Goal: Information Seeking & Learning: Learn about a topic

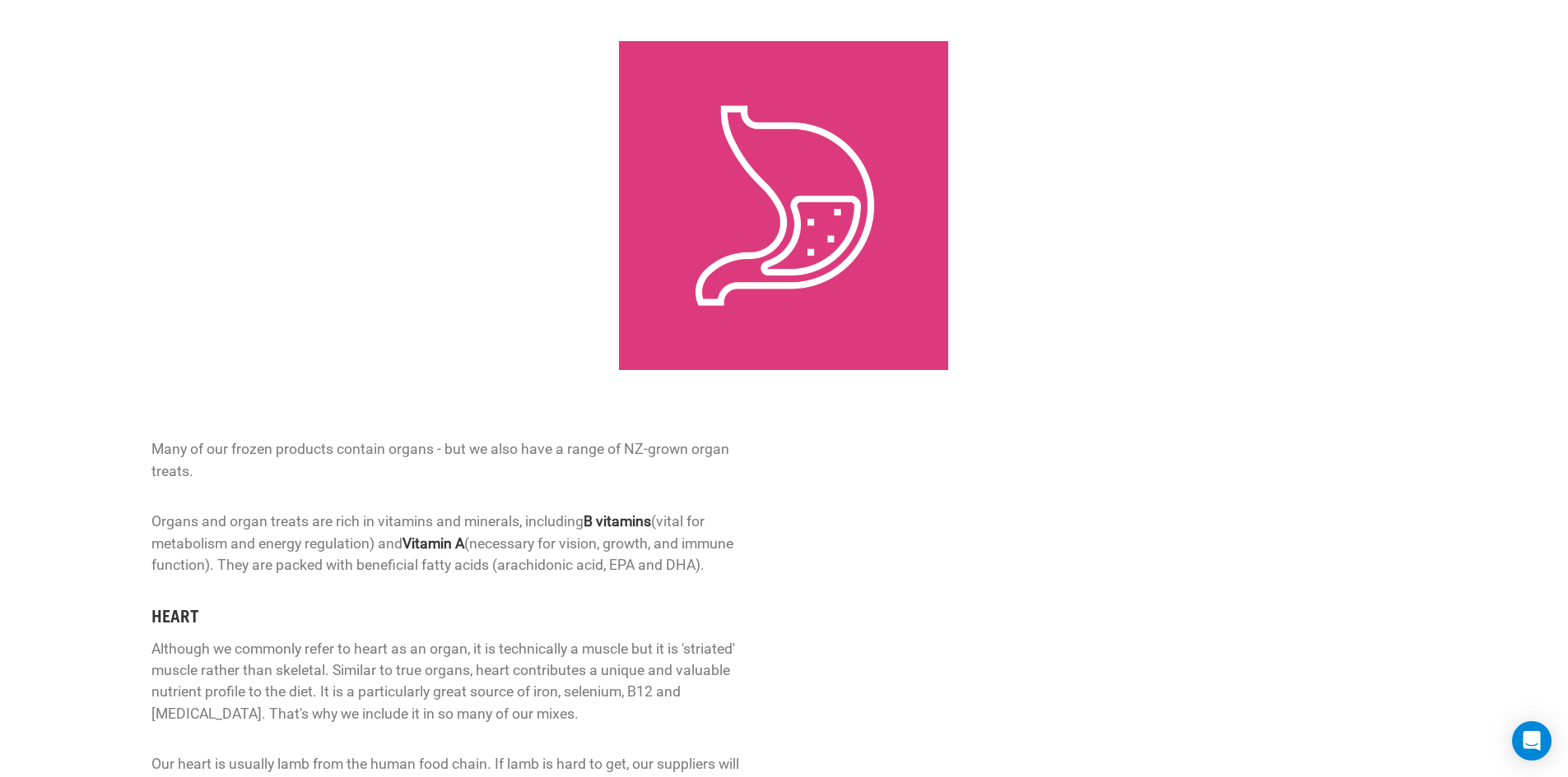
scroll to position [273, 0]
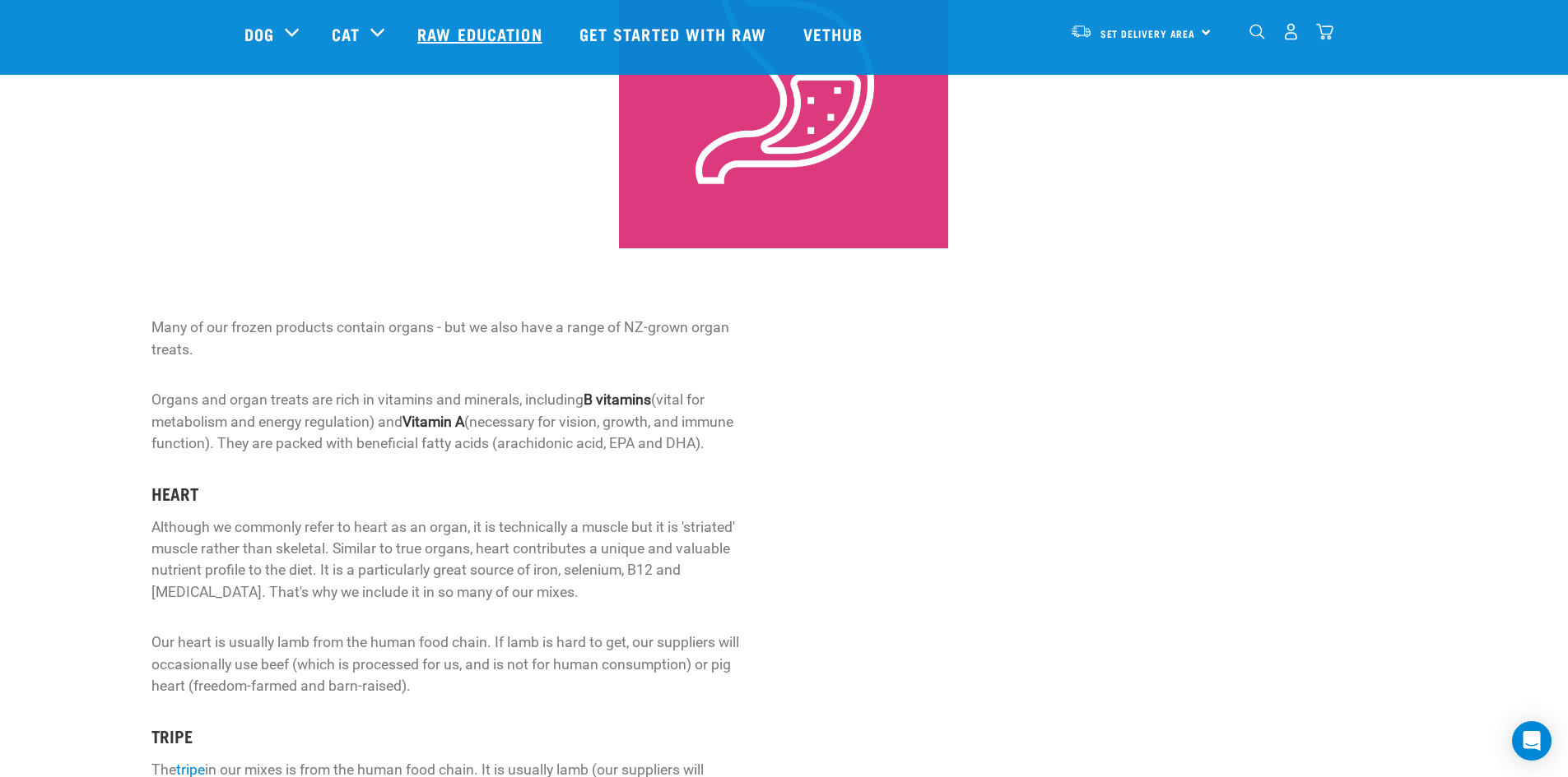
click at [473, 32] on link "Raw Education" at bounding box center [481, 33] width 162 height 66
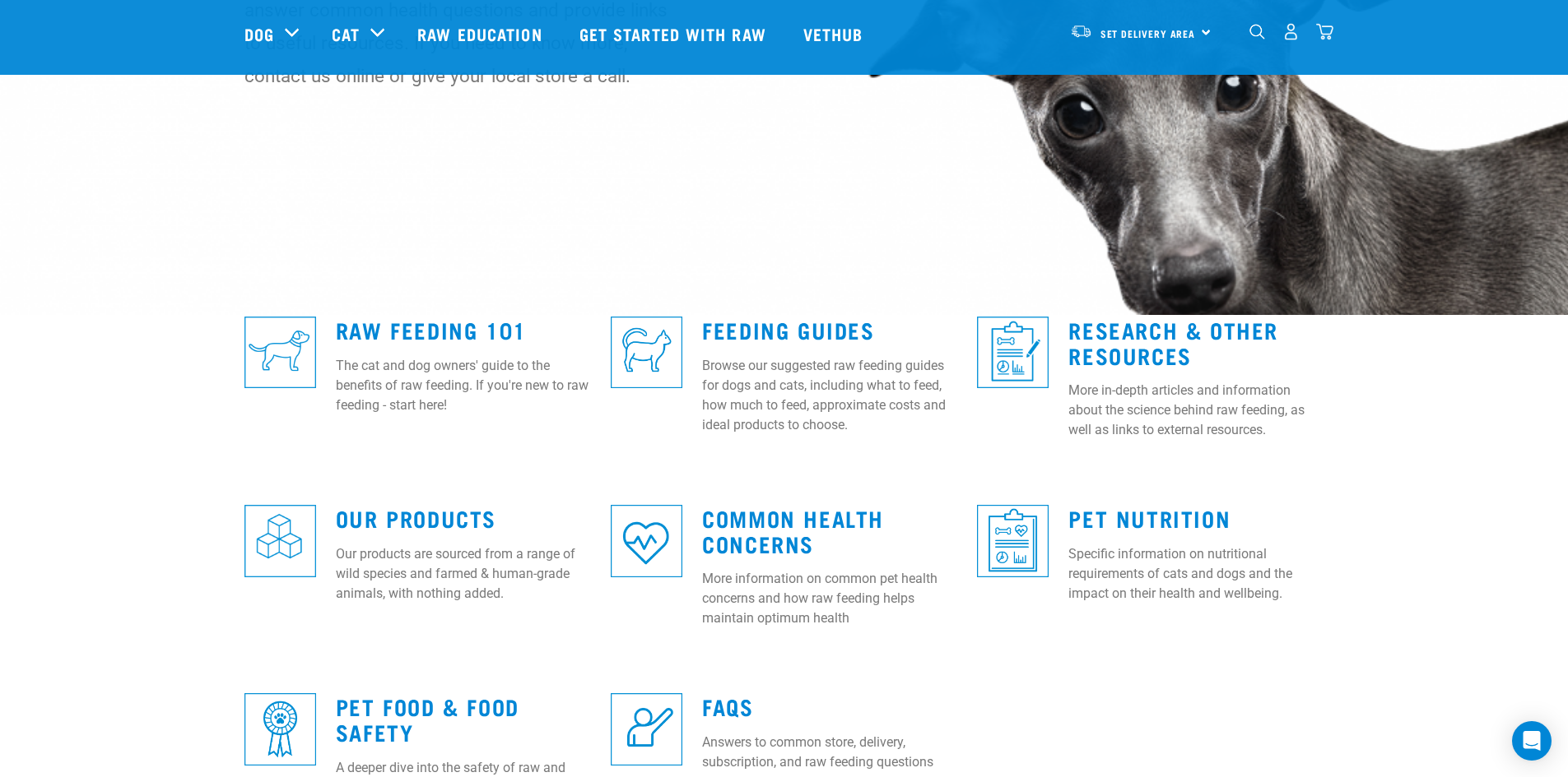
scroll to position [245, 0]
click at [732, 528] on link "Common Health Concerns" at bounding box center [793, 530] width 181 height 38
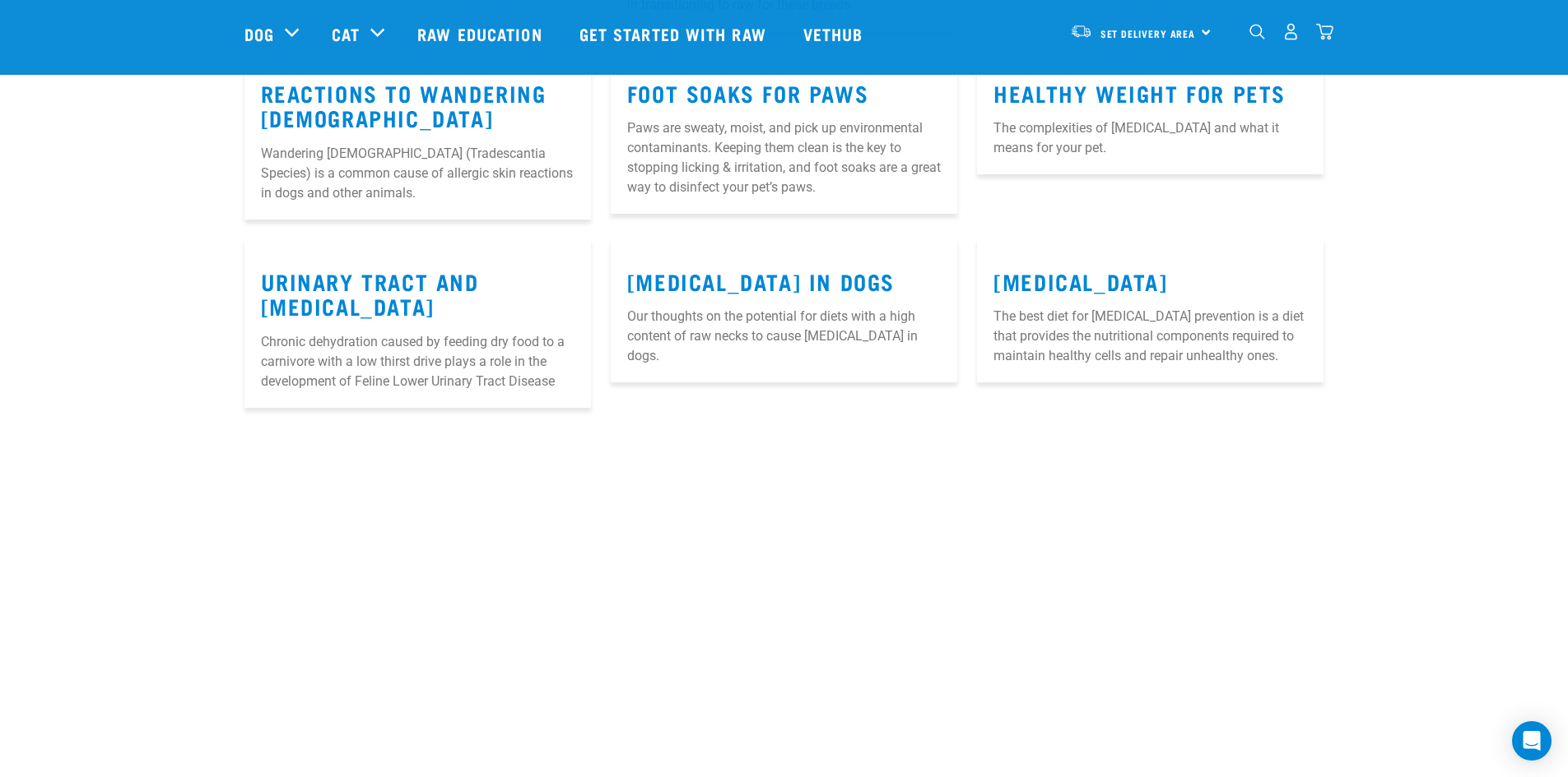
scroll to position [1313, 0]
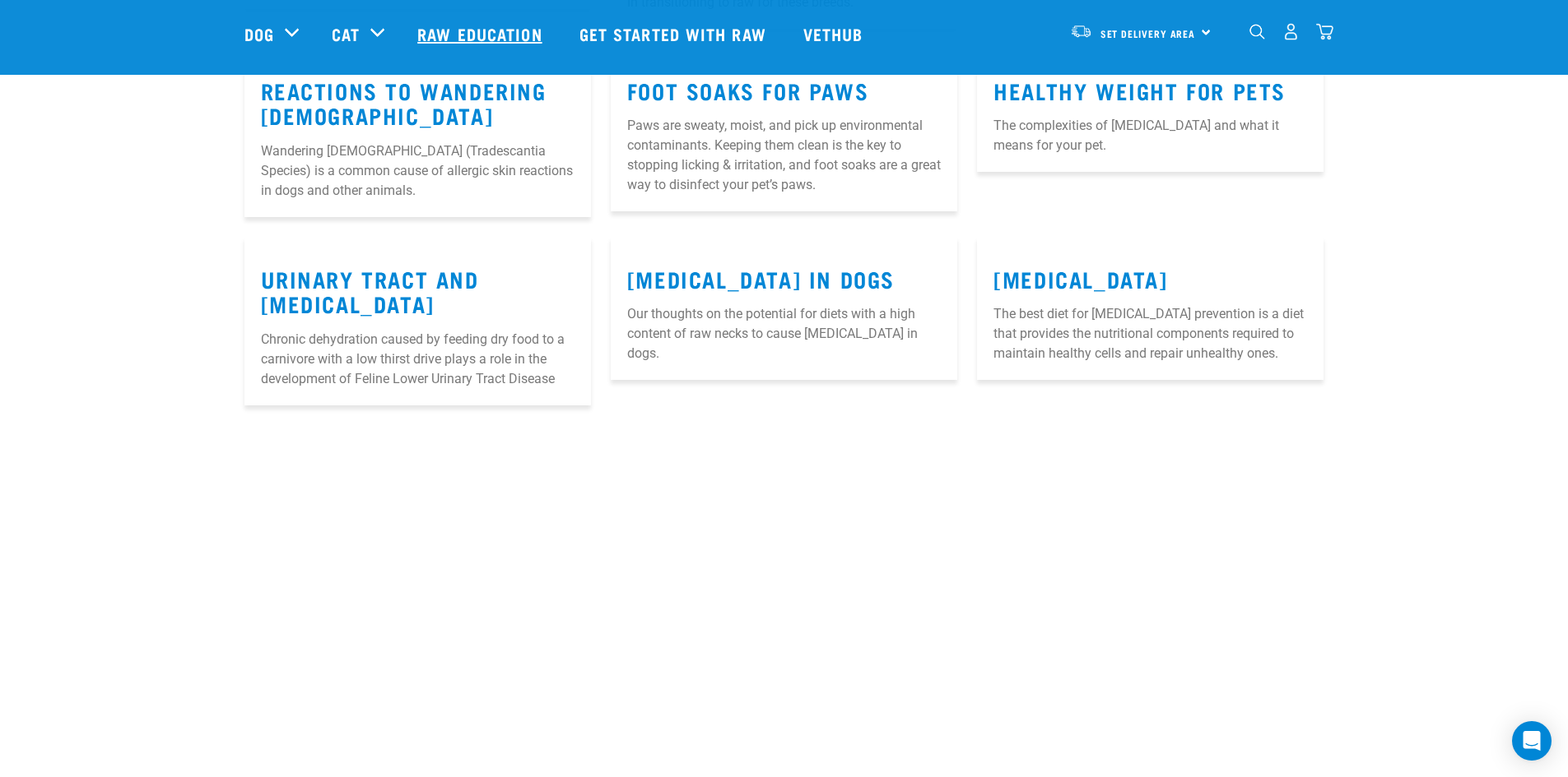
click at [428, 38] on link "Raw Education" at bounding box center [481, 33] width 162 height 66
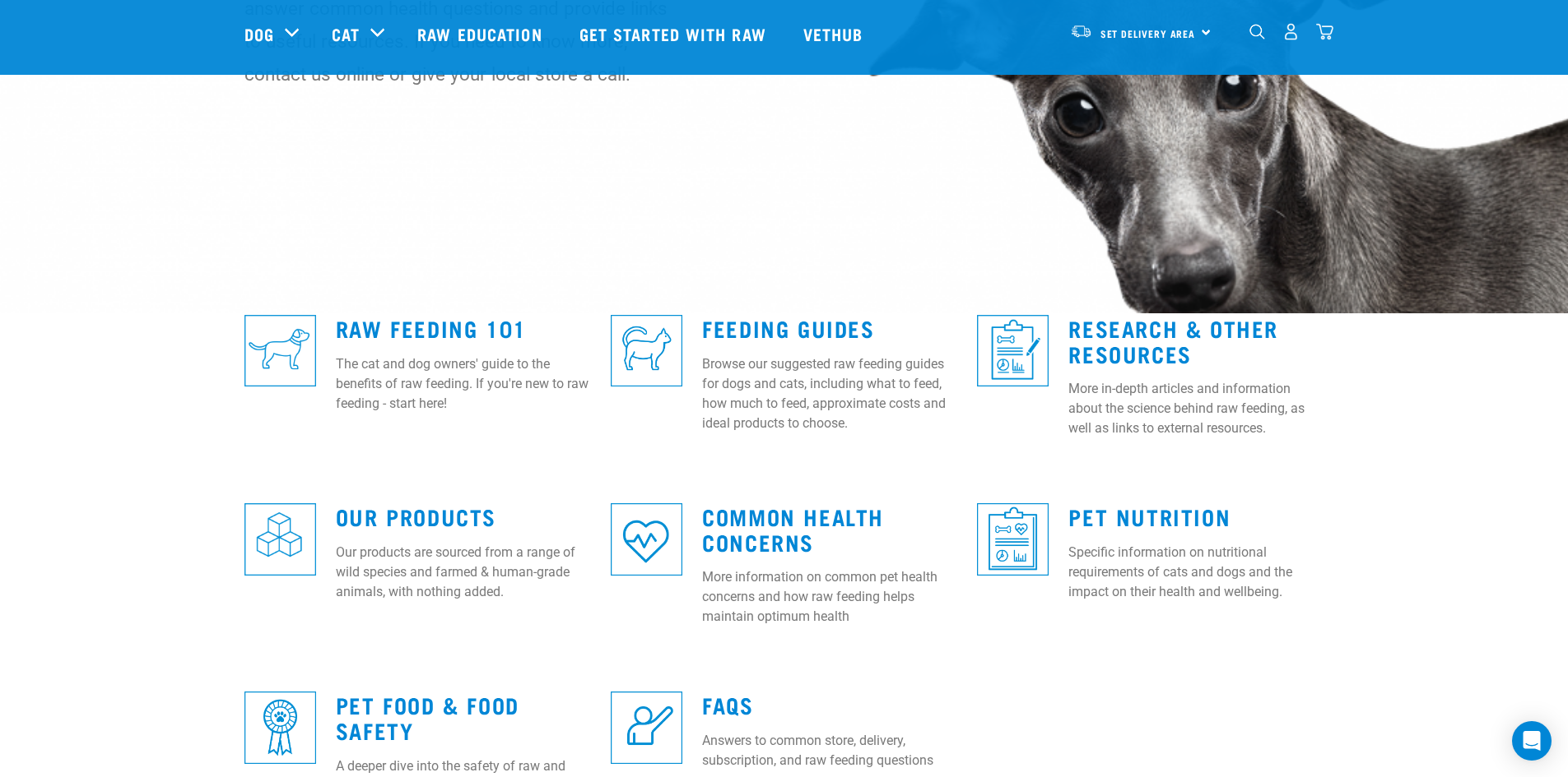
scroll to position [246, 0]
click at [405, 324] on link "Raw Feeding 101" at bounding box center [431, 328] width 190 height 13
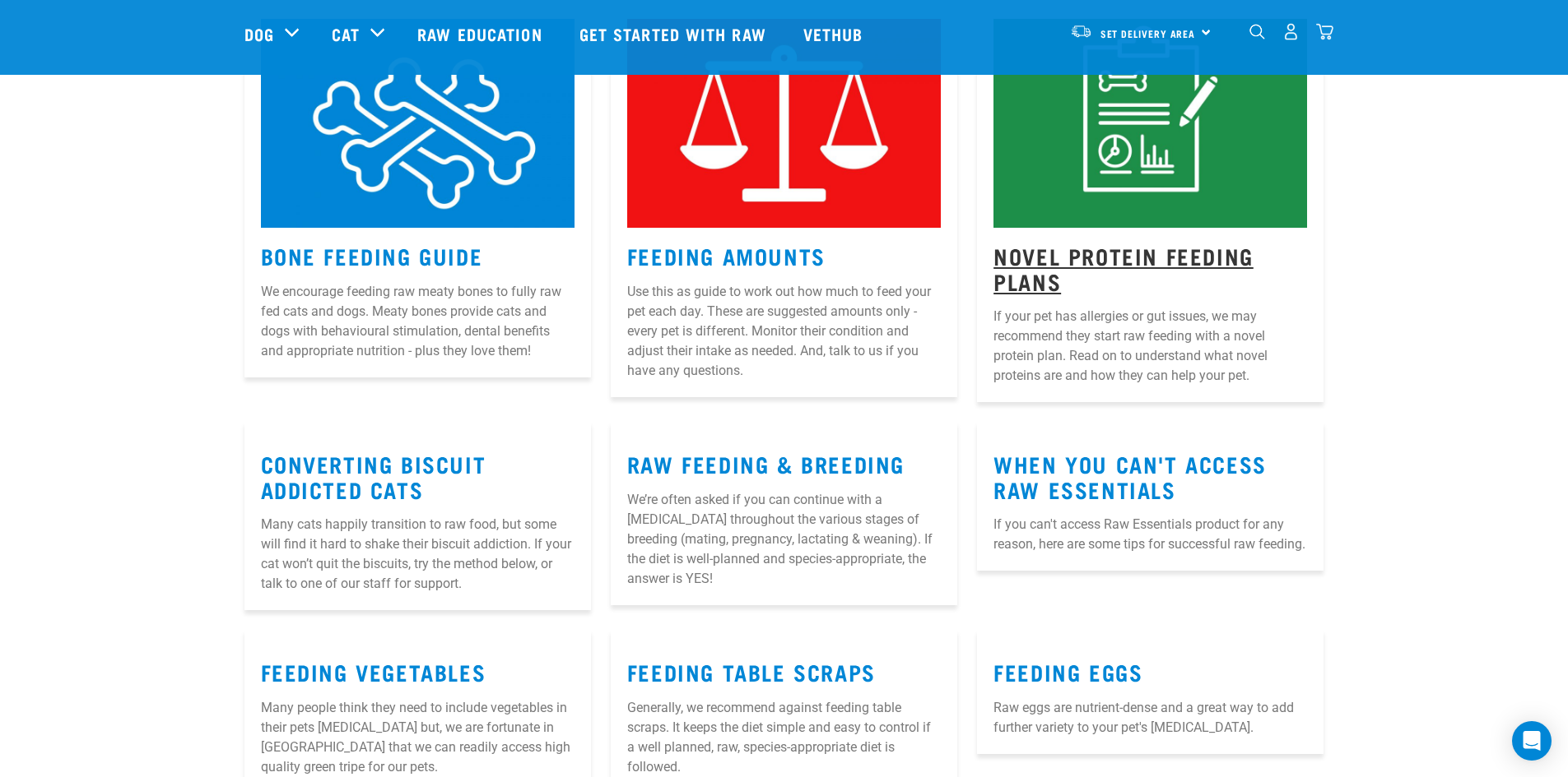
click at [1062, 249] on link "Novel Protein Feeding Plans" at bounding box center [1123, 268] width 260 height 38
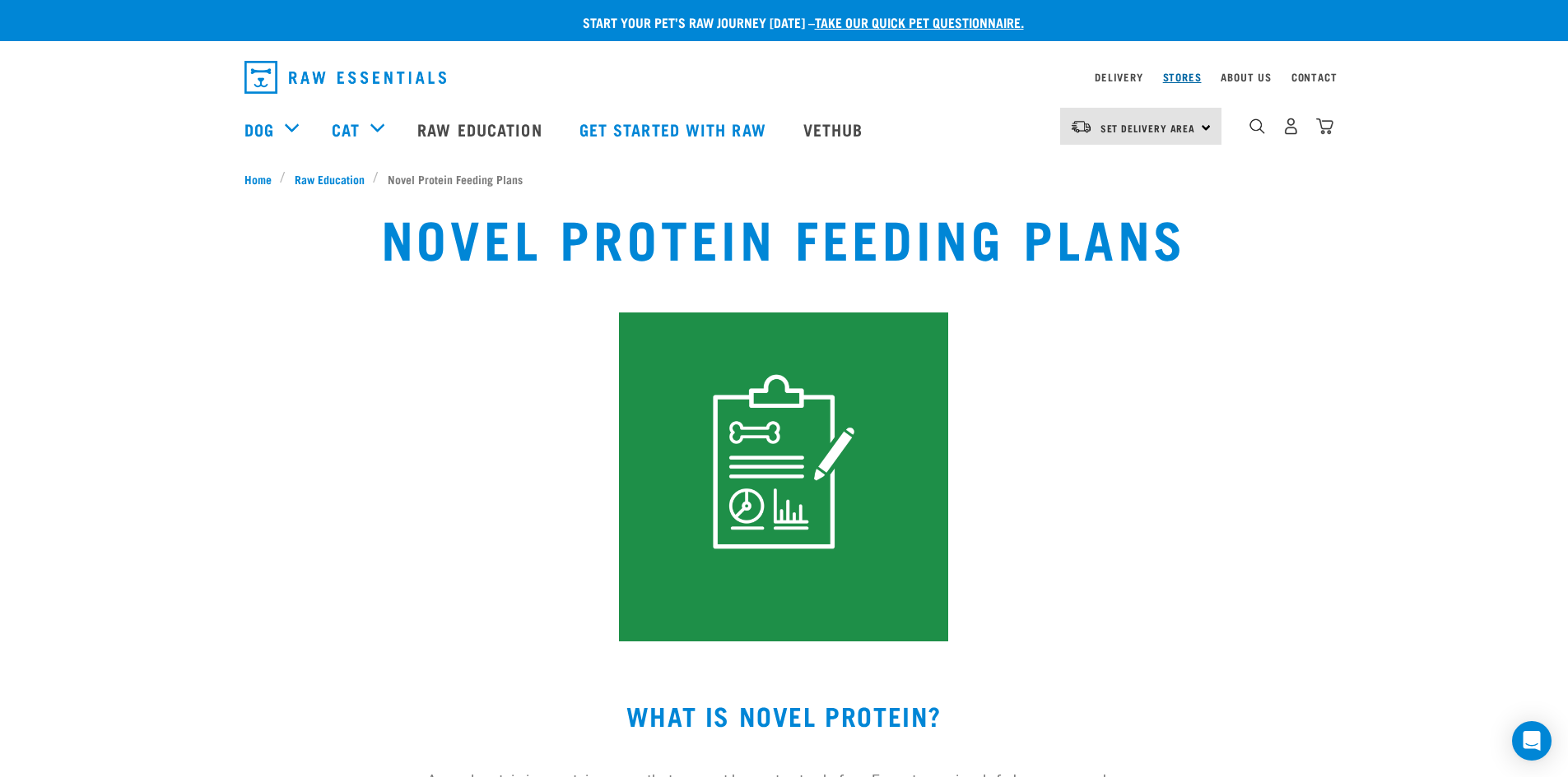
click at [1196, 75] on link "Stores" at bounding box center [1182, 77] width 39 height 5
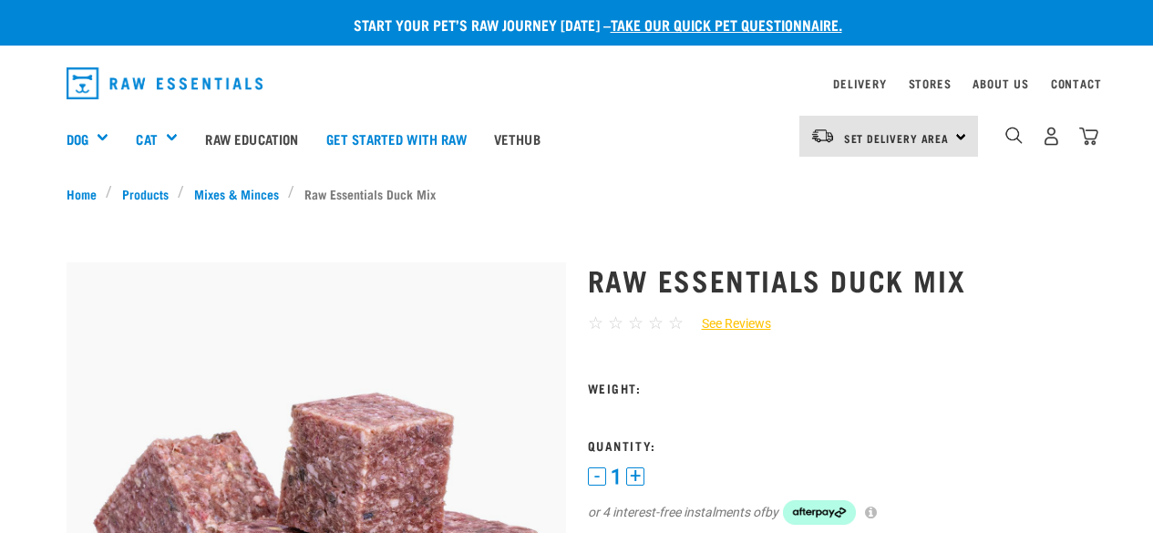
select select
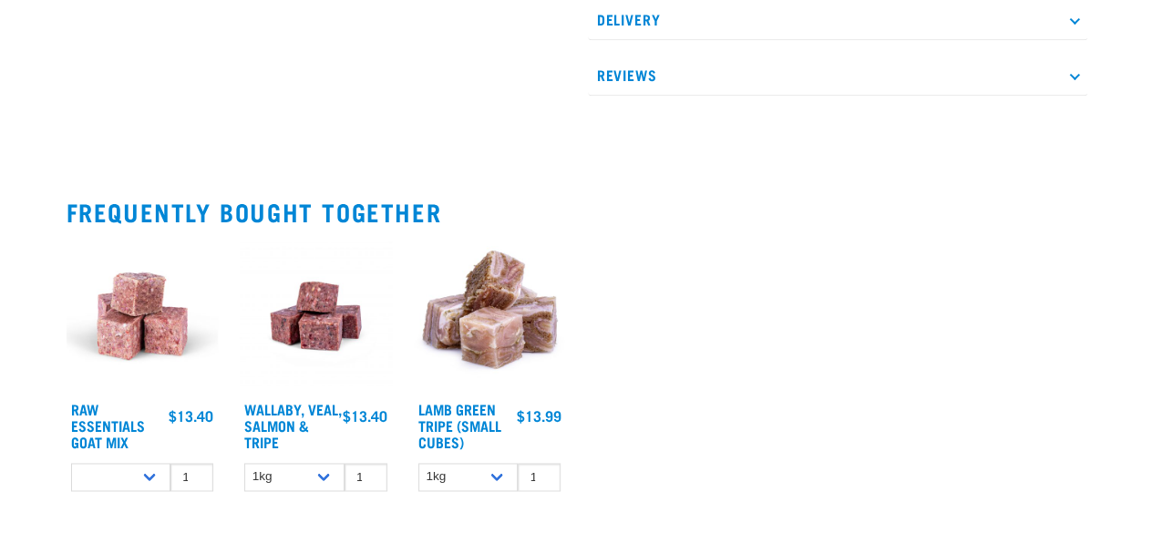
scroll to position [1183, 0]
